Goal: Find contact information: Find contact information

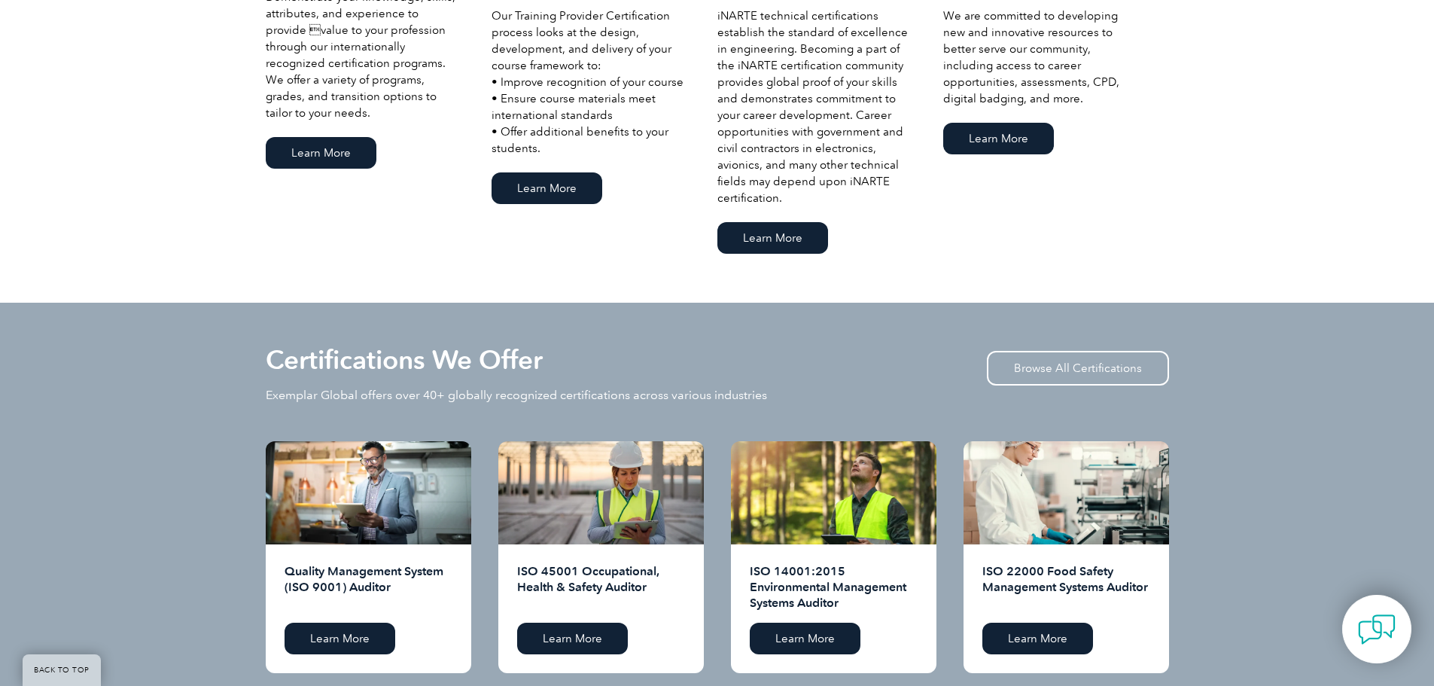
scroll to position [1430, 0]
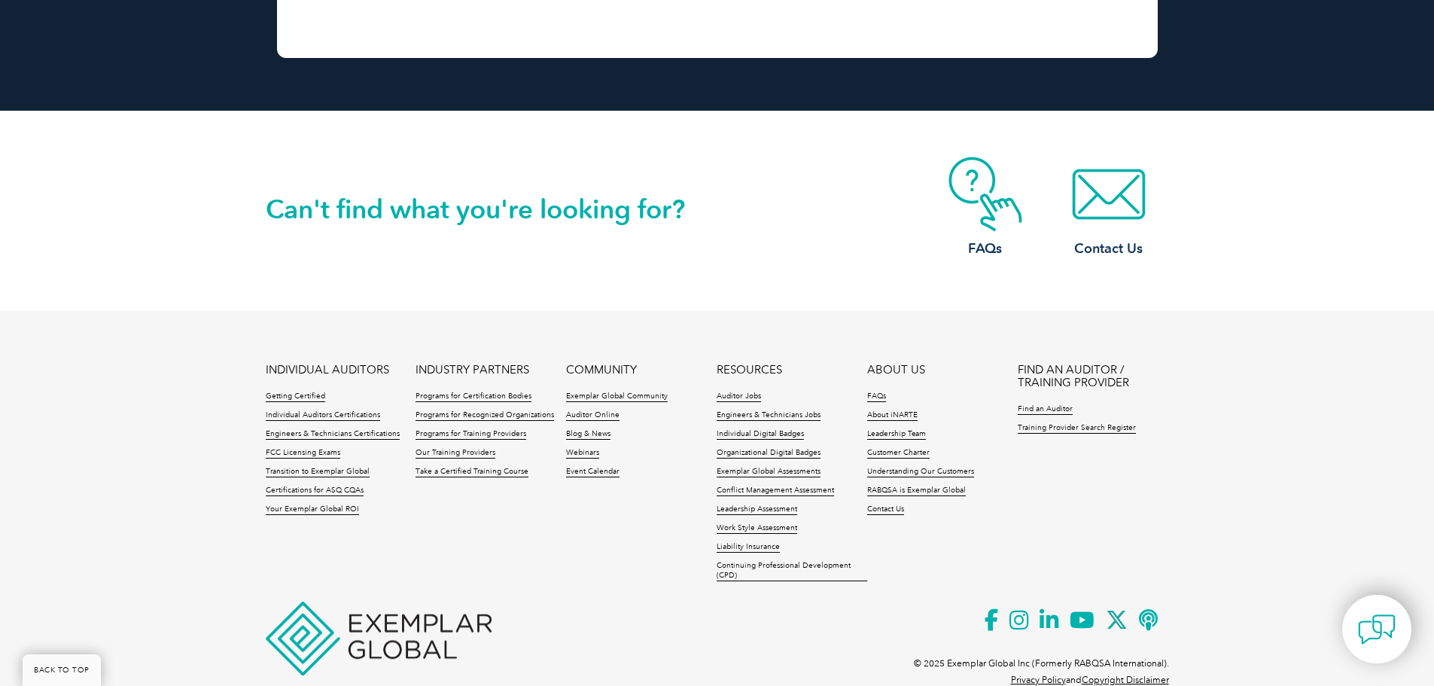
scroll to position [7392, 0]
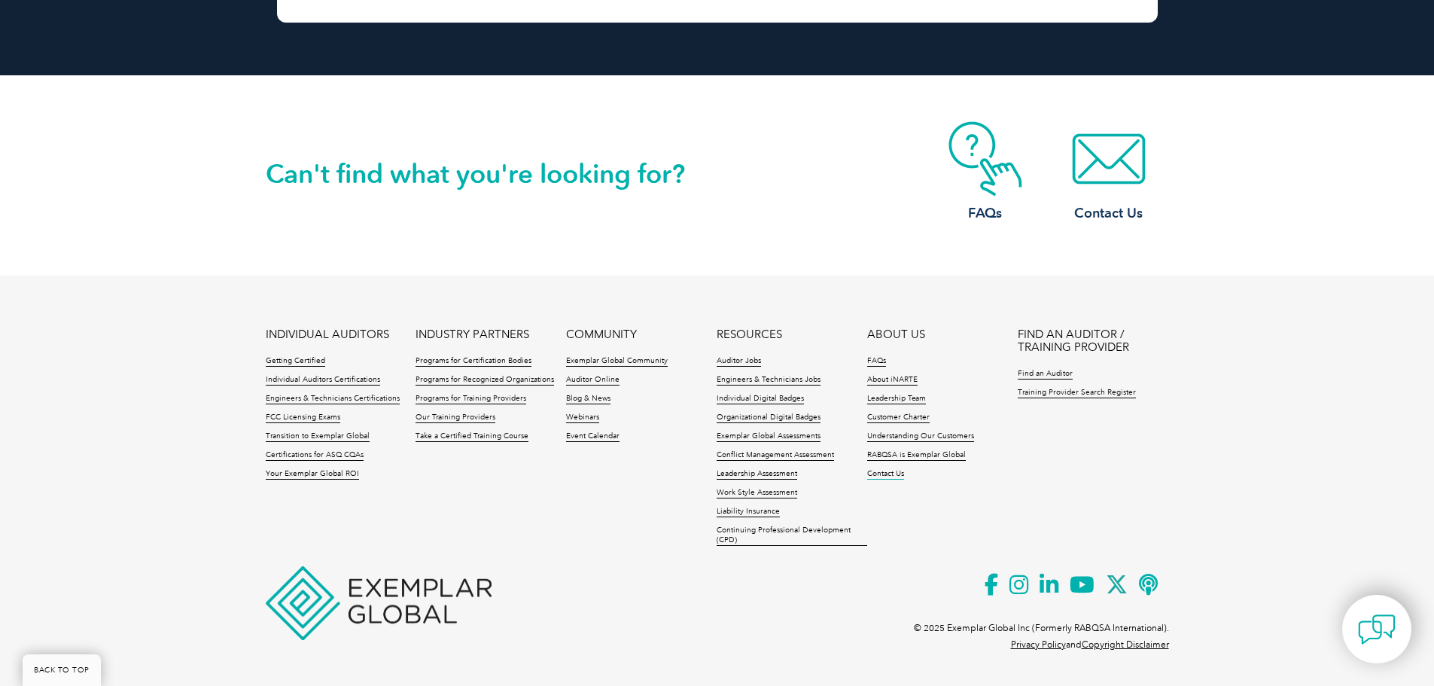
click at [872, 477] on link "Contact Us" at bounding box center [885, 474] width 37 height 11
click at [1130, 199] on link "Contact Us" at bounding box center [1108, 172] width 120 height 102
click at [1130, 213] on h3 "Contact Us" at bounding box center [1108, 213] width 120 height 19
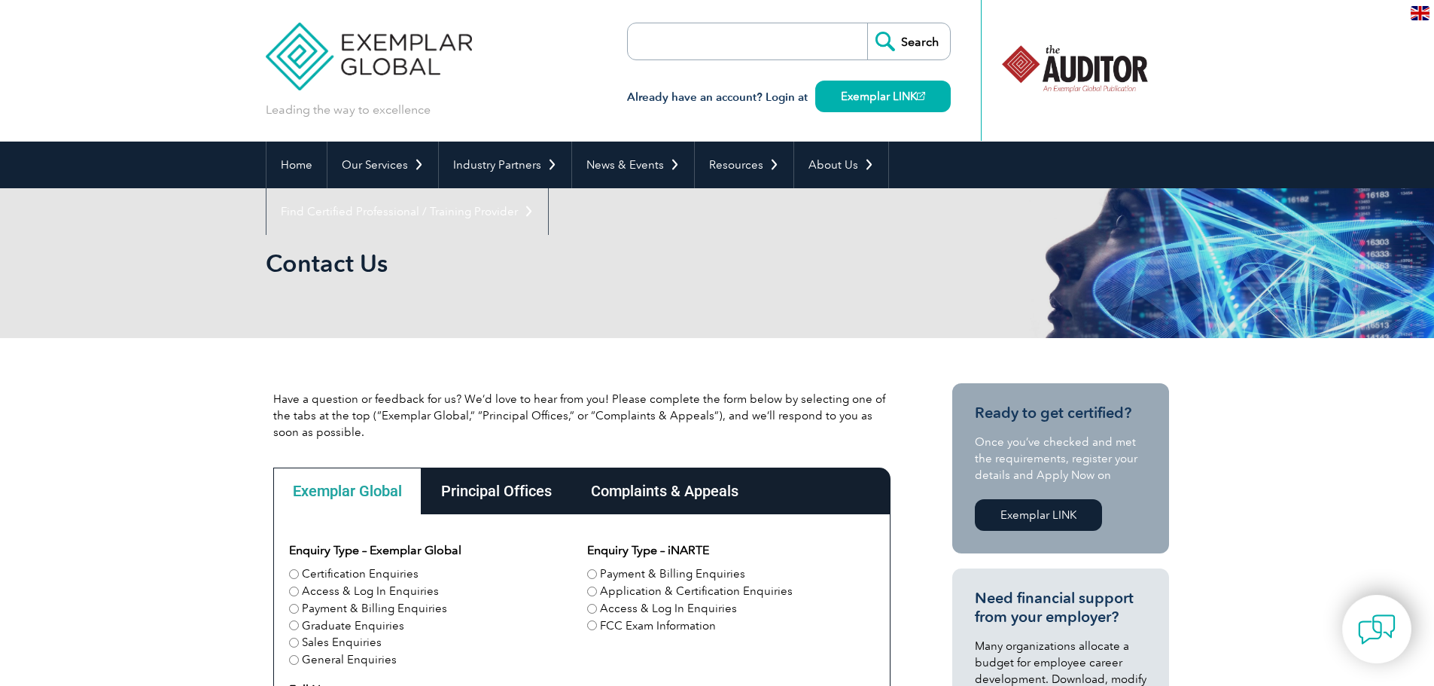
click at [518, 484] on div "Principal Offices" at bounding box center [496, 490] width 150 height 47
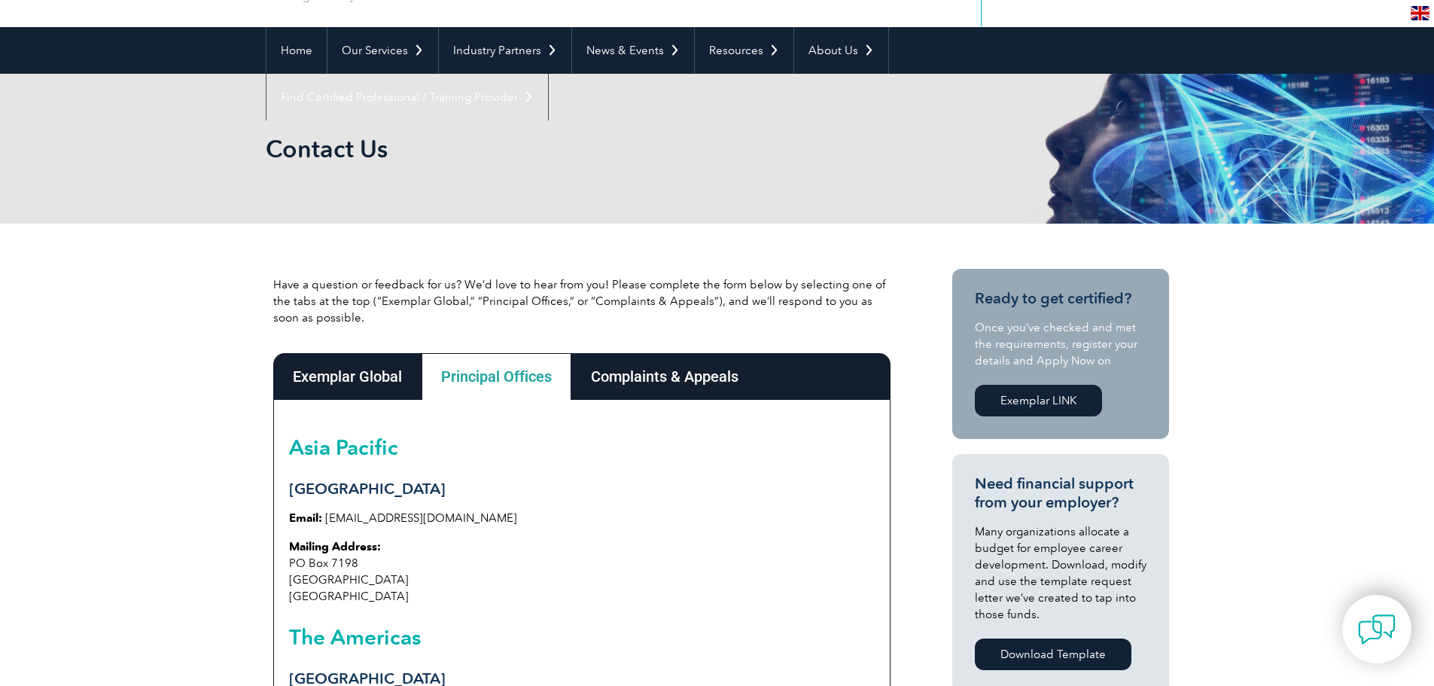
scroll to position [376, 0]
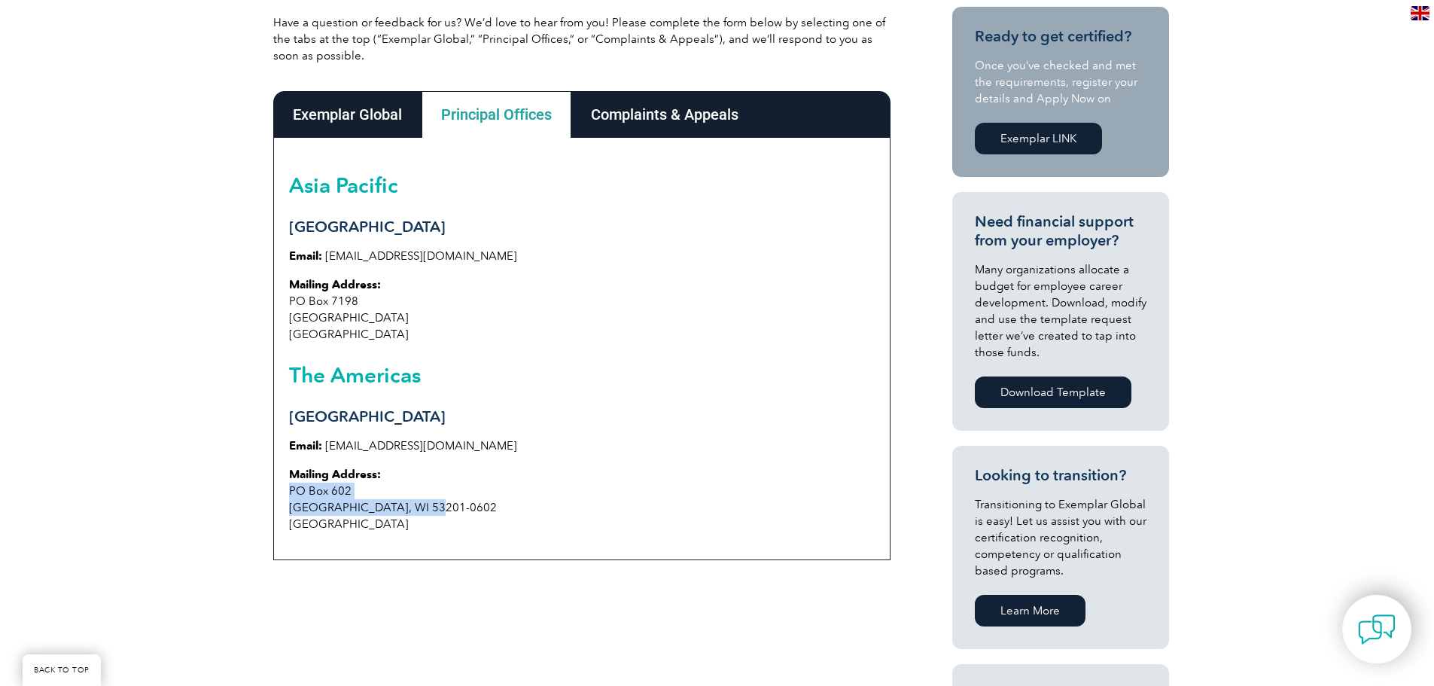
drag, startPoint x: 432, startPoint y: 503, endPoint x: 288, endPoint y: 496, distance: 143.9
click at [289, 496] on p "Mailing Address: [STREET_ADDRESS]" at bounding box center [582, 499] width 586 height 66
copy p "[STREET_ADDRESS]"
